Goal: Information Seeking & Learning: Learn about a topic

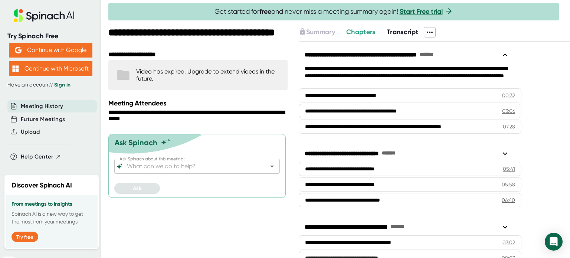
click at [396, 32] on span "Transcript" at bounding box center [403, 32] width 32 height 8
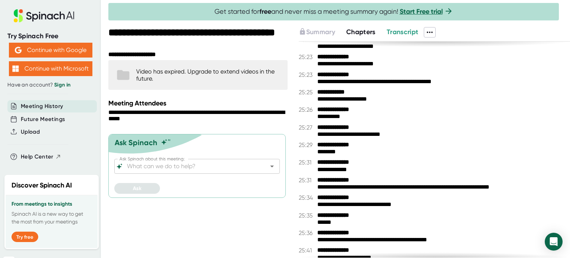
scroll to position [7185, 0]
